Goal: Navigation & Orientation: Find specific page/section

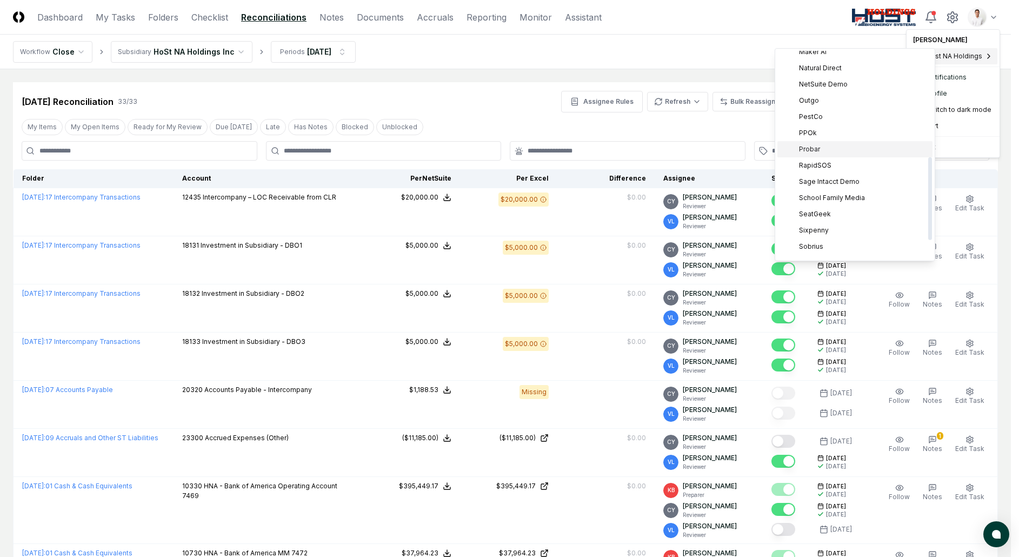
scroll to position [261, 0]
click at [827, 122] on div "PestCo" at bounding box center [854, 123] width 155 height 16
